Goal: Book appointment/travel/reservation

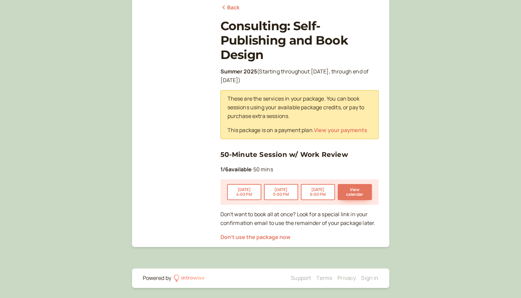
scroll to position [87, 0]
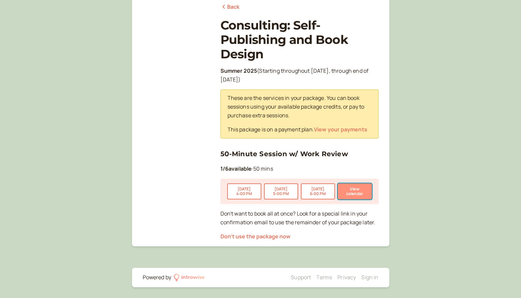
click at [347, 186] on button "View calendar" at bounding box center [355, 191] width 34 height 16
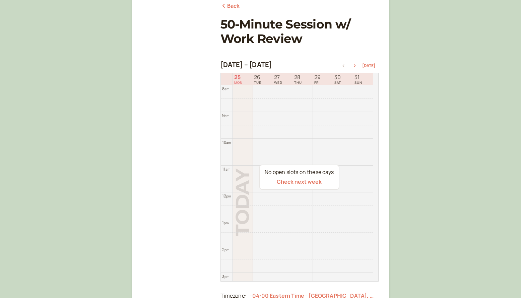
scroll to position [90, 0]
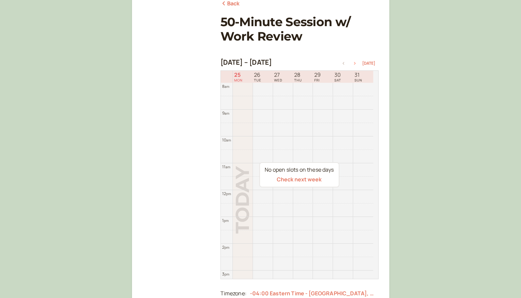
click at [356, 63] on icon "button" at bounding box center [355, 63] width 8 height 3
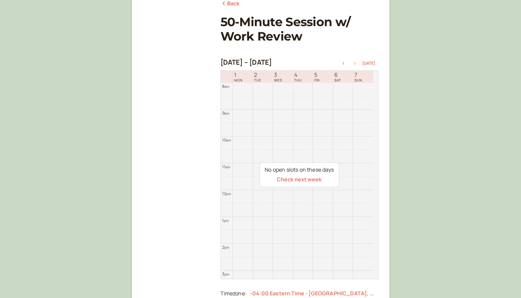
click at [356, 63] on icon "button" at bounding box center [355, 63] width 8 height 3
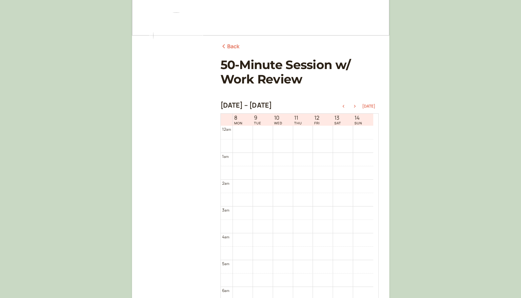
scroll to position [38, 0]
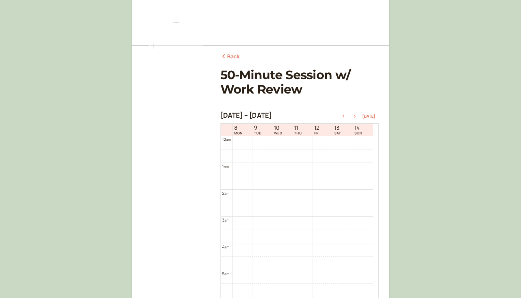
click at [356, 117] on icon "button" at bounding box center [355, 116] width 8 height 3
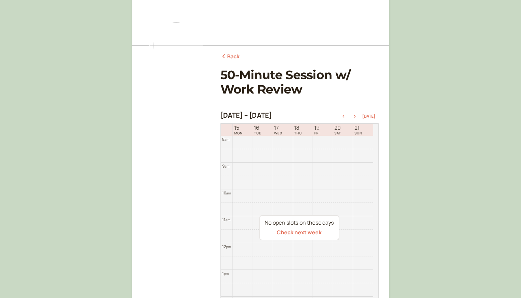
scroll to position [96, 0]
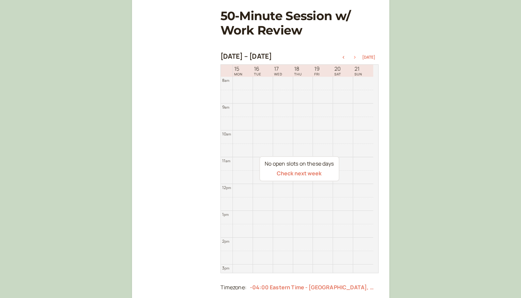
click at [355, 58] on icon "button" at bounding box center [355, 57] width 8 height 3
click at [344, 57] on icon "button" at bounding box center [343, 57] width 2 height 3
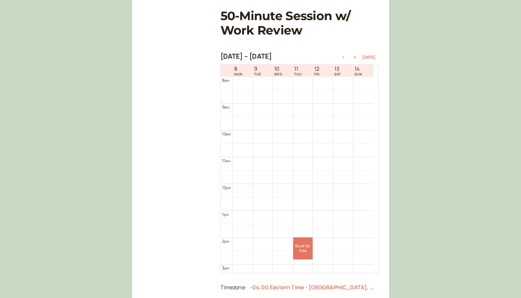
click at [344, 57] on icon "button" at bounding box center [343, 57] width 2 height 3
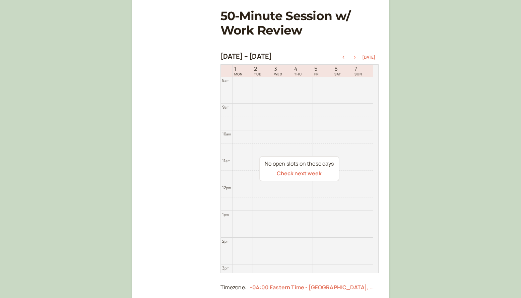
click at [356, 57] on icon "button" at bounding box center [355, 57] width 8 height 3
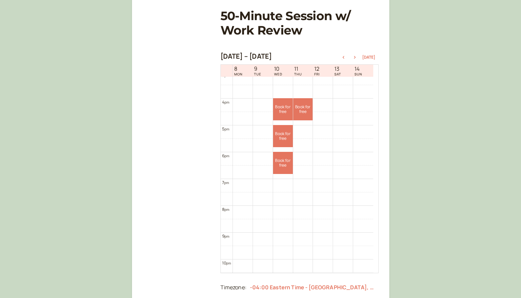
scroll to position [406, 0]
click at [355, 58] on icon "button" at bounding box center [355, 57] width 8 height 3
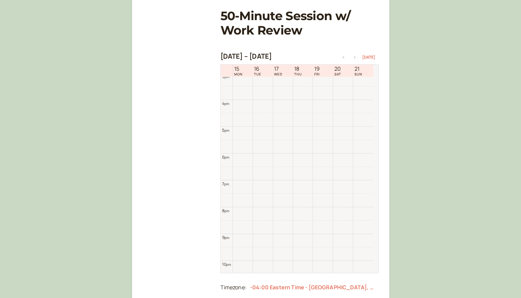
scroll to position [215, 0]
click at [355, 57] on icon "button" at bounding box center [355, 57] width 8 height 3
click at [344, 56] on icon "button" at bounding box center [343, 57] width 8 height 3
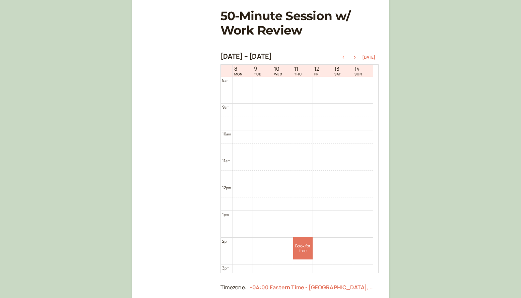
click at [344, 57] on icon "button" at bounding box center [343, 57] width 8 height 3
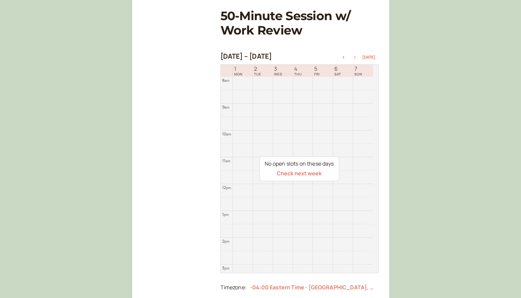
click at [357, 56] on icon "button" at bounding box center [355, 57] width 8 height 3
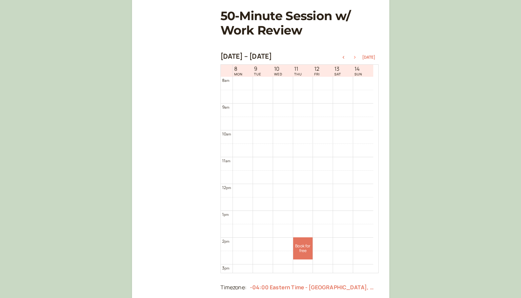
click at [357, 56] on icon "button" at bounding box center [355, 57] width 8 height 3
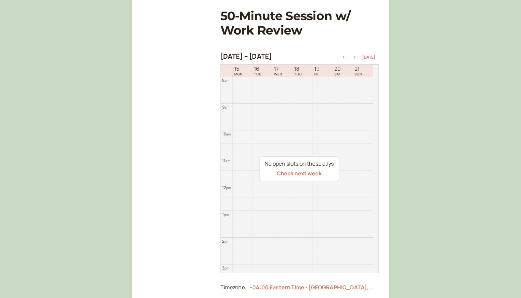
click at [357, 56] on icon "button" at bounding box center [355, 57] width 8 height 3
click at [346, 57] on icon "button" at bounding box center [343, 57] width 8 height 3
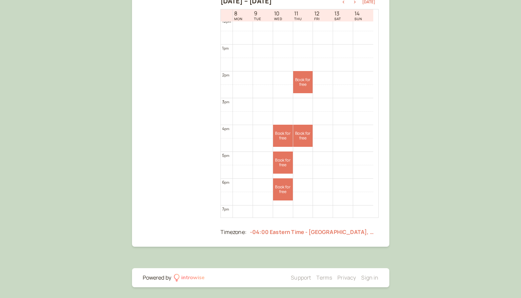
scroll to position [324, 0]
click at [344, 1] on icon "button" at bounding box center [343, 2] width 8 height 3
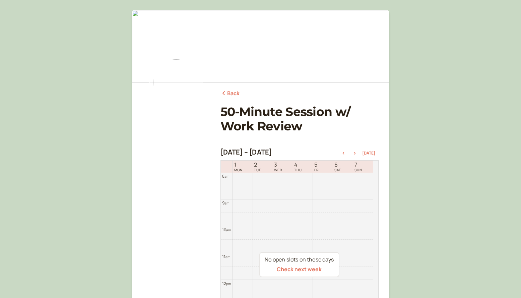
scroll to position [0, 0]
click at [314, 270] on button "Check next week" at bounding box center [299, 270] width 45 height 6
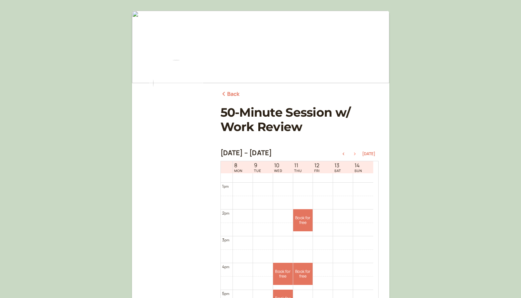
click at [357, 153] on icon "button" at bounding box center [355, 153] width 8 height 3
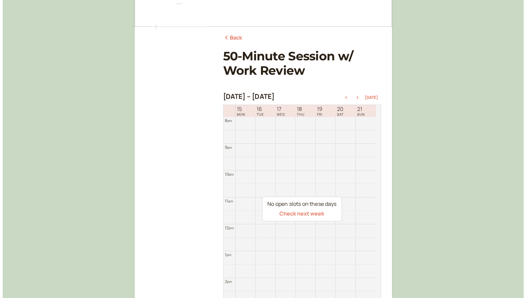
scroll to position [57, 0]
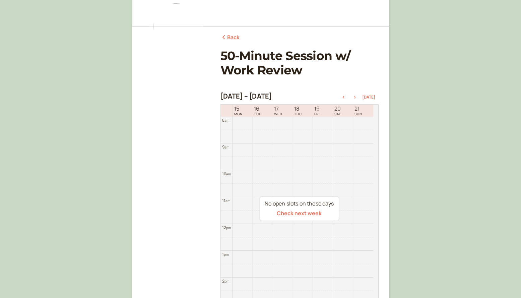
click at [355, 97] on icon "button" at bounding box center [355, 97] width 8 height 3
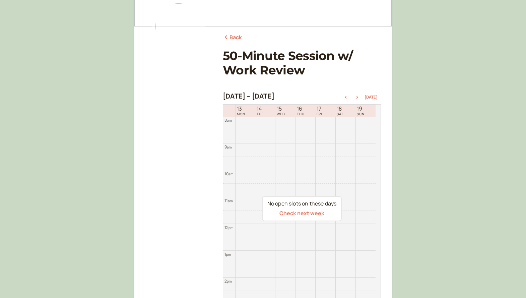
scroll to position [0, 0]
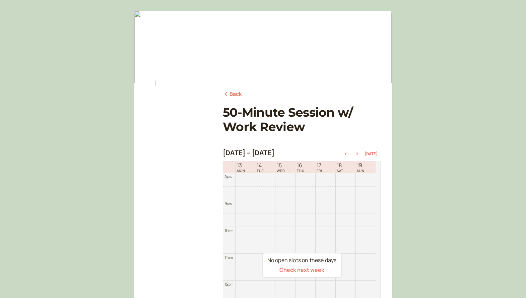
click at [230, 92] on link "Back" at bounding box center [232, 94] width 19 height 9
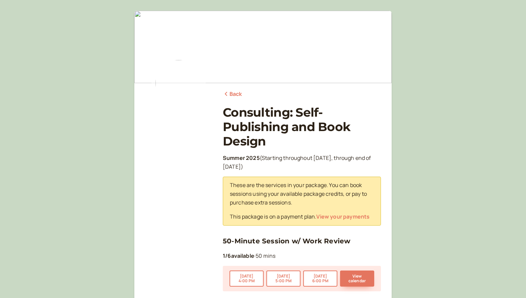
click at [238, 92] on link "Back" at bounding box center [232, 94] width 19 height 9
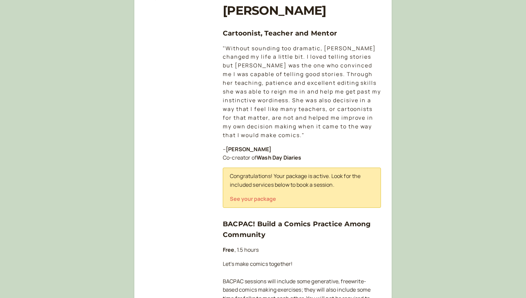
scroll to position [91, 0]
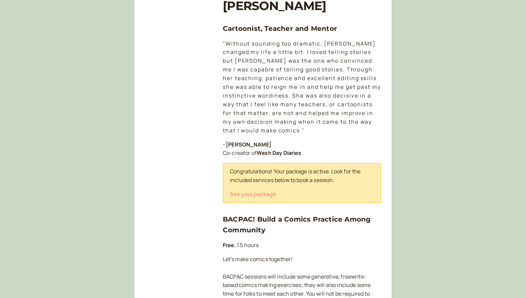
click at [237, 193] on button "See your package" at bounding box center [253, 194] width 46 height 6
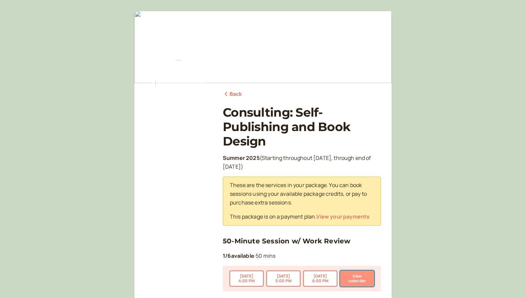
click at [350, 275] on button "View calendar" at bounding box center [357, 278] width 34 height 16
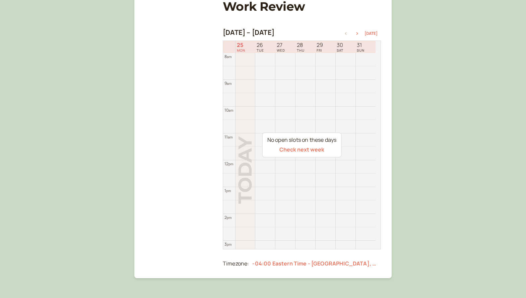
scroll to position [126, 0]
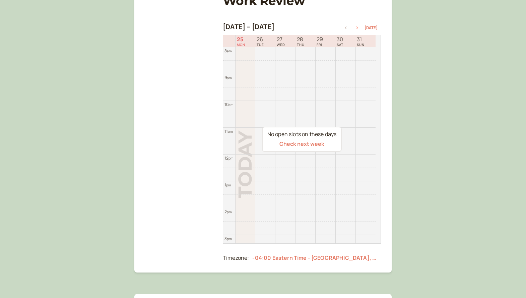
click at [358, 28] on icon "button" at bounding box center [357, 27] width 2 height 3
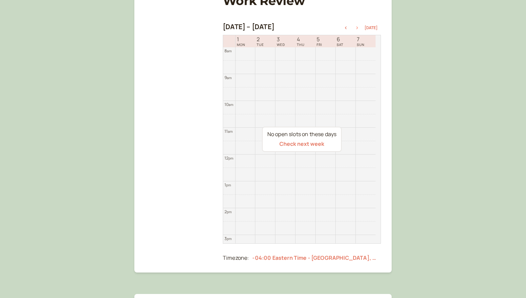
click at [358, 28] on icon "button" at bounding box center [357, 27] width 2 height 3
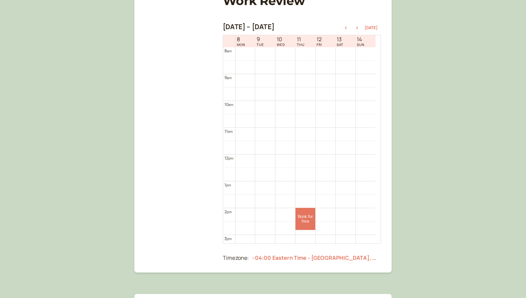
click at [348, 30] on div "[DATE] – [DATE] [DATE]" at bounding box center [302, 27] width 158 height 9
click at [347, 27] on icon "button" at bounding box center [346, 27] width 2 height 3
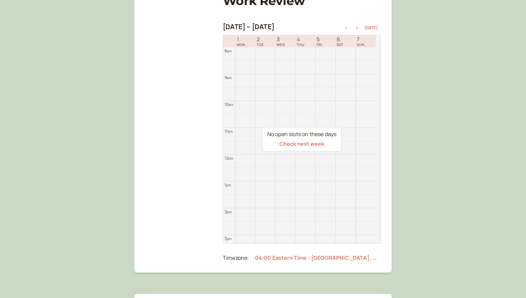
click at [347, 27] on icon "button" at bounding box center [346, 27] width 2 height 3
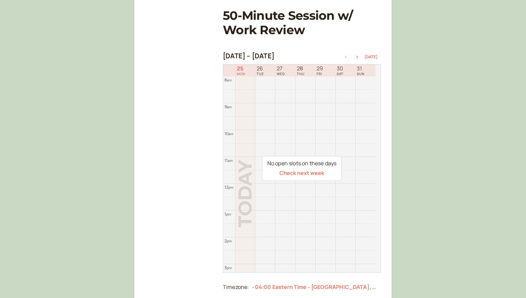
scroll to position [0, 0]
